Goal: Task Accomplishment & Management: Manage account settings

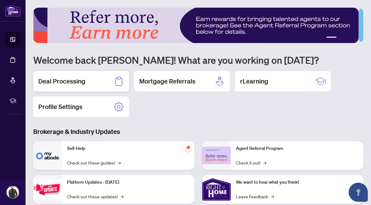
click at [83, 83] on h2 "Deal Processing" at bounding box center [61, 81] width 47 height 9
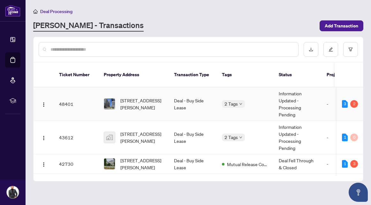
click at [135, 104] on td "[STREET_ADDRESS][PERSON_NAME]" at bounding box center [134, 105] width 70 height 34
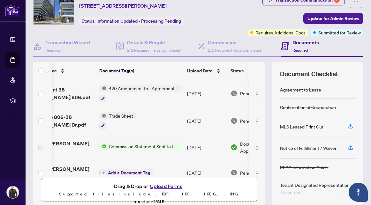
scroll to position [0, 25]
click at [255, 119] on img "button" at bounding box center [257, 121] width 5 height 5
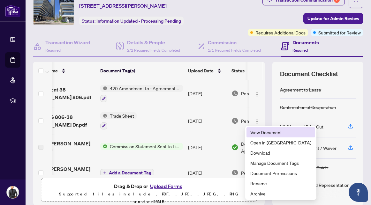
click at [258, 131] on span "View Document" at bounding box center [280, 132] width 61 height 7
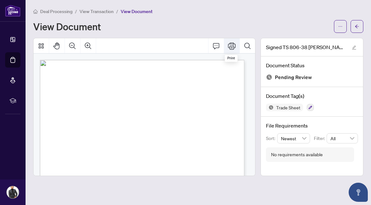
click at [234, 46] on icon "Print" at bounding box center [232, 45] width 8 height 7
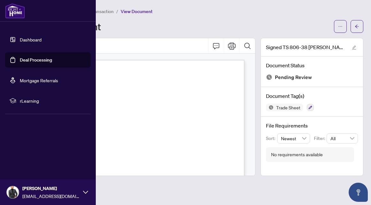
click at [20, 41] on link "Dashboard" at bounding box center [31, 40] width 22 height 6
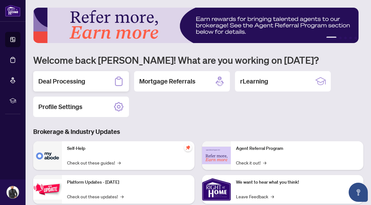
click at [107, 83] on div "Deal Processing" at bounding box center [81, 81] width 96 height 20
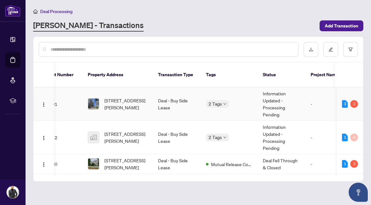
click at [135, 97] on span "[STREET_ADDRESS][PERSON_NAME]" at bounding box center [125, 104] width 43 height 14
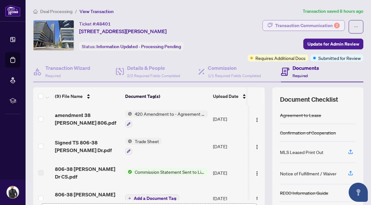
click at [279, 26] on div "Transaction Communication 2" at bounding box center [307, 25] width 65 height 10
type textarea "**********"
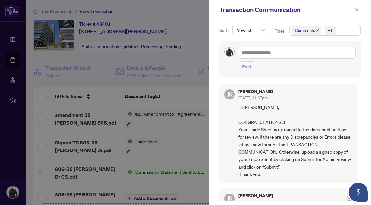
click at [188, 21] on div at bounding box center [185, 102] width 371 height 205
